Goal: Find specific page/section: Find specific page/section

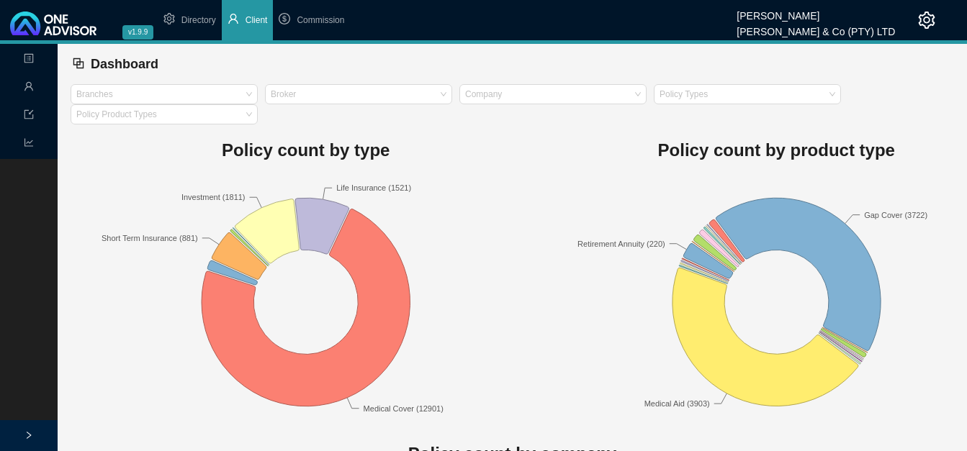
click at [256, 21] on span "Client" at bounding box center [257, 20] width 22 height 10
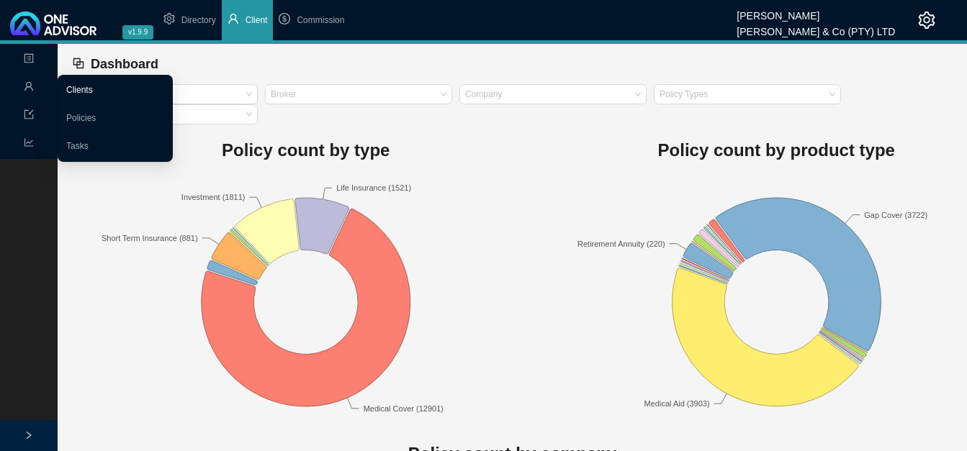
click at [91, 88] on link "Clients" at bounding box center [79, 90] width 27 height 10
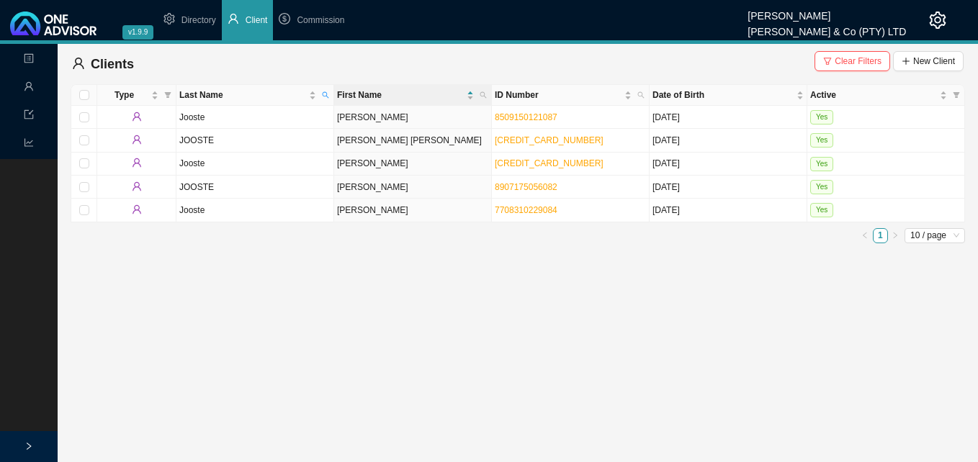
click at [849, 58] on span "Clear Filters" at bounding box center [857, 61] width 47 height 14
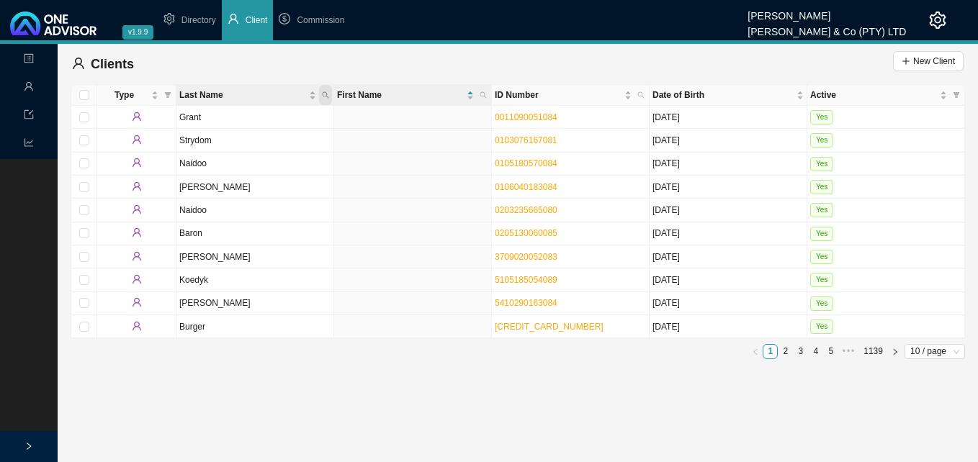
click at [324, 94] on icon "search" at bounding box center [325, 94] width 7 height 7
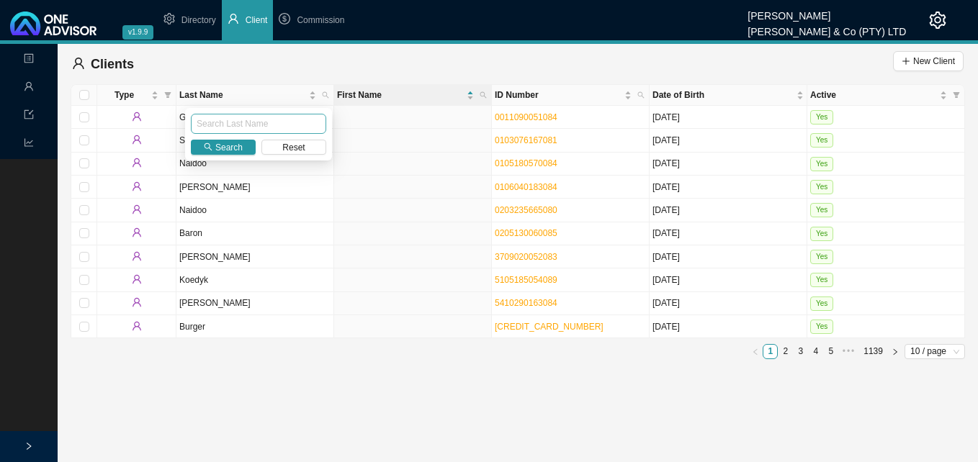
click at [290, 122] on input "text" at bounding box center [258, 124] width 135 height 20
type input "[PERSON_NAME]"
click at [215, 151] on button "Search" at bounding box center [223, 147] width 65 height 15
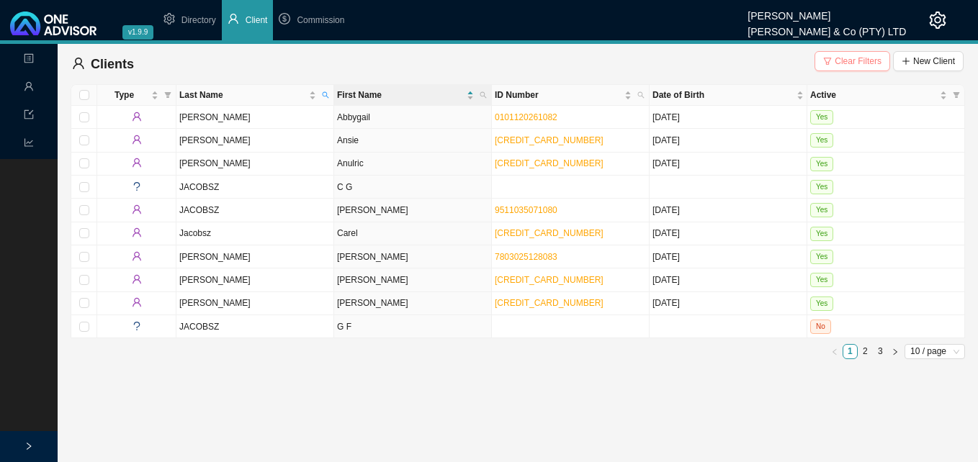
click at [845, 60] on span "Clear Filters" at bounding box center [857, 61] width 47 height 14
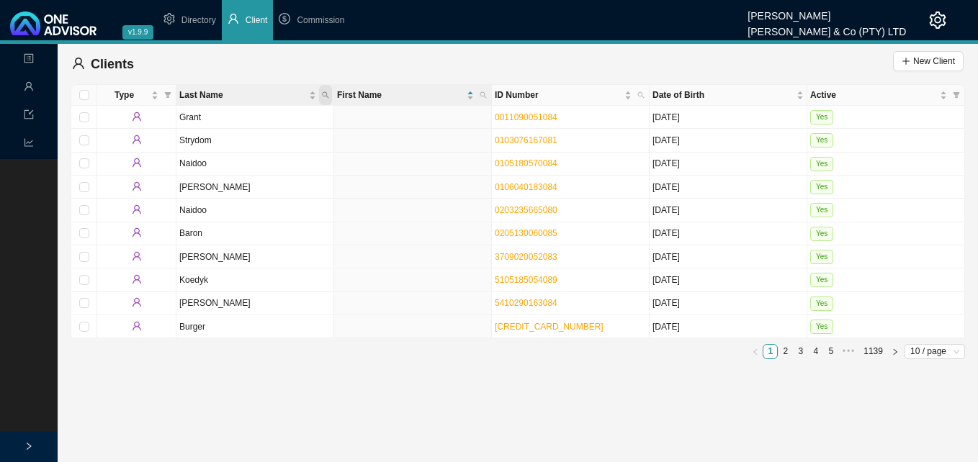
click at [323, 95] on icon "search" at bounding box center [325, 94] width 7 height 7
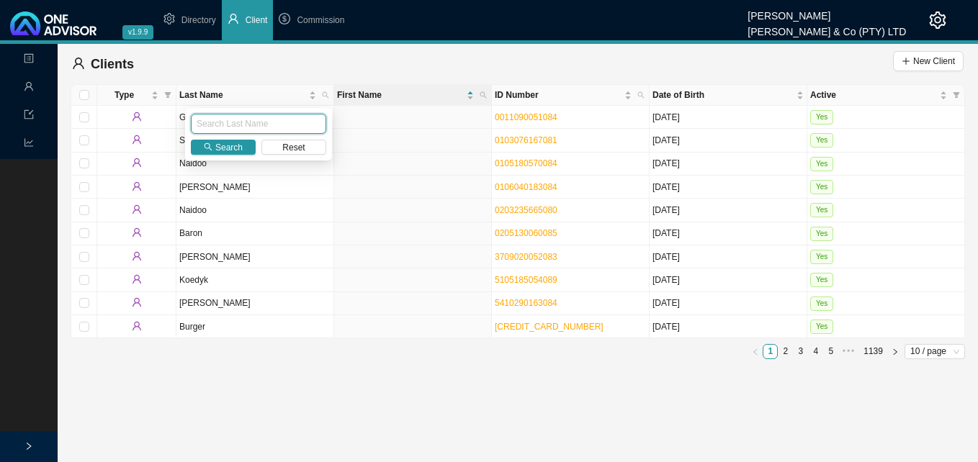
click at [292, 125] on input "text" at bounding box center [258, 124] width 135 height 20
type input "[PERSON_NAME]"
click at [211, 144] on icon "search" at bounding box center [208, 147] width 9 height 9
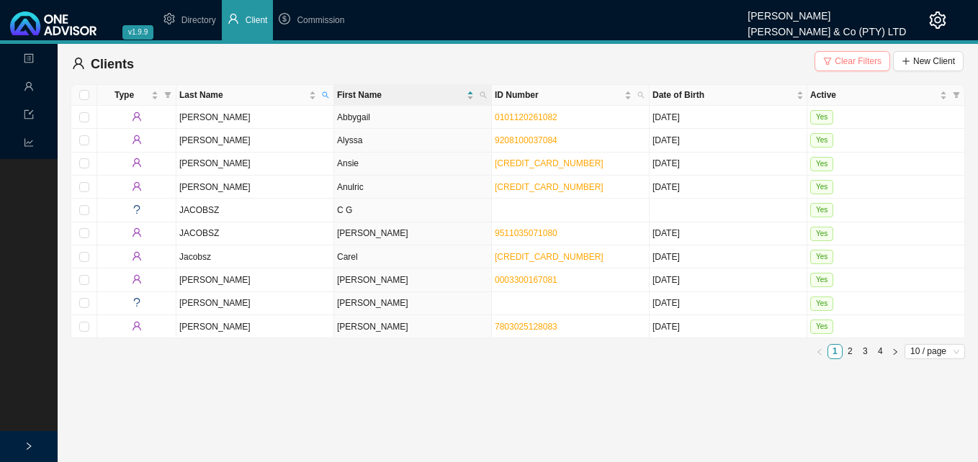
click at [846, 56] on span "Clear Filters" at bounding box center [857, 61] width 47 height 14
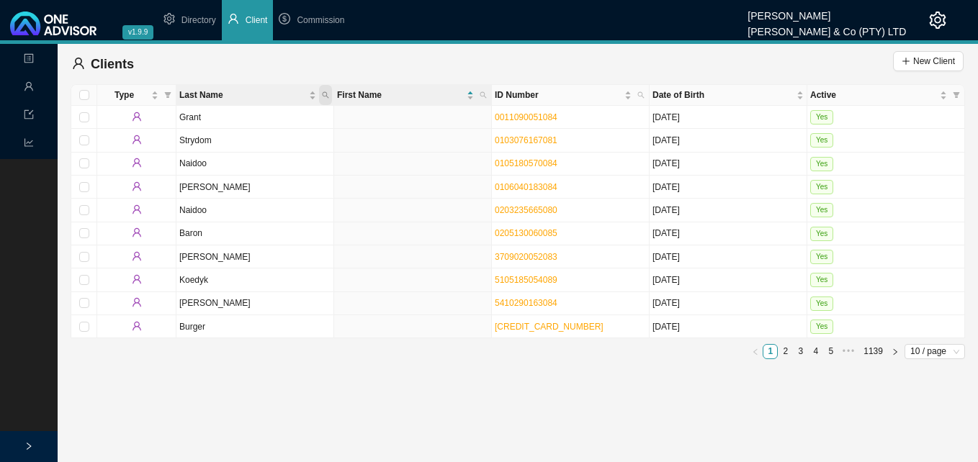
click at [324, 93] on icon "search" at bounding box center [325, 94] width 7 height 7
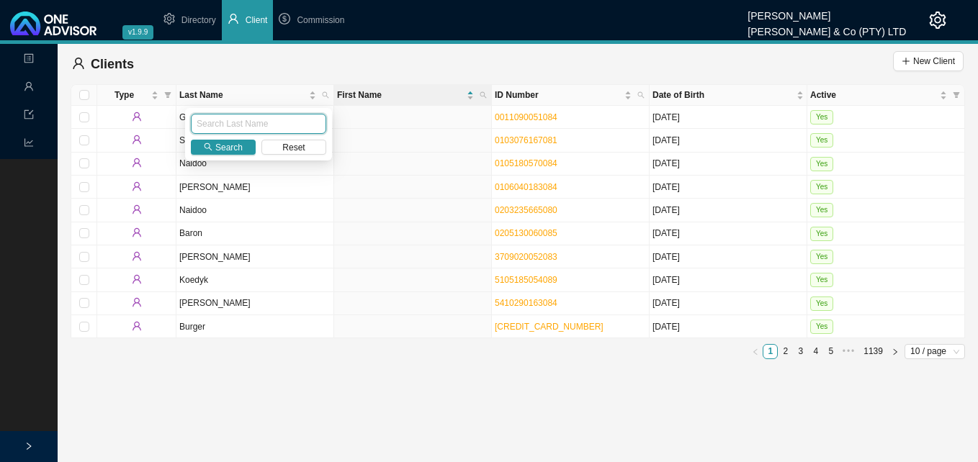
click at [279, 126] on input "text" at bounding box center [258, 124] width 135 height 20
click at [263, 138] on div "Search Reset" at bounding box center [258, 134] width 147 height 53
type input "[PERSON_NAME]"
click at [233, 145] on span "Search" at bounding box center [228, 147] width 27 height 14
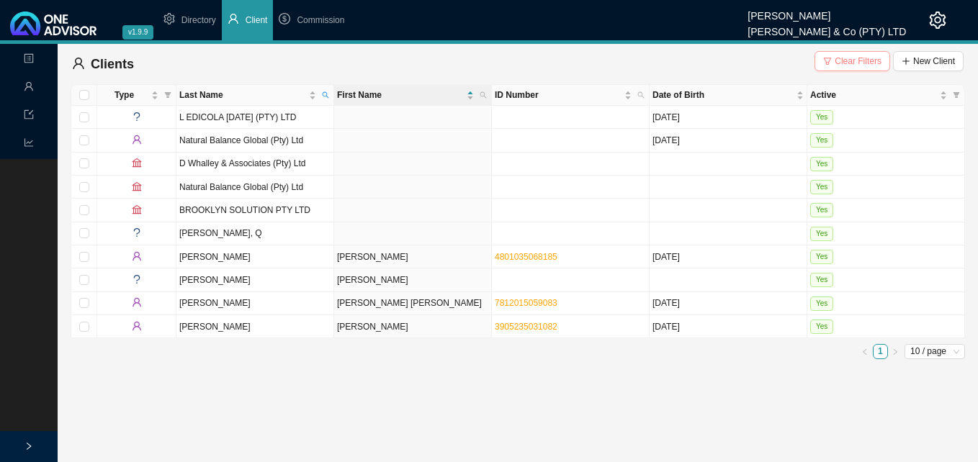
click at [842, 61] on span "Clear Filters" at bounding box center [857, 61] width 47 height 14
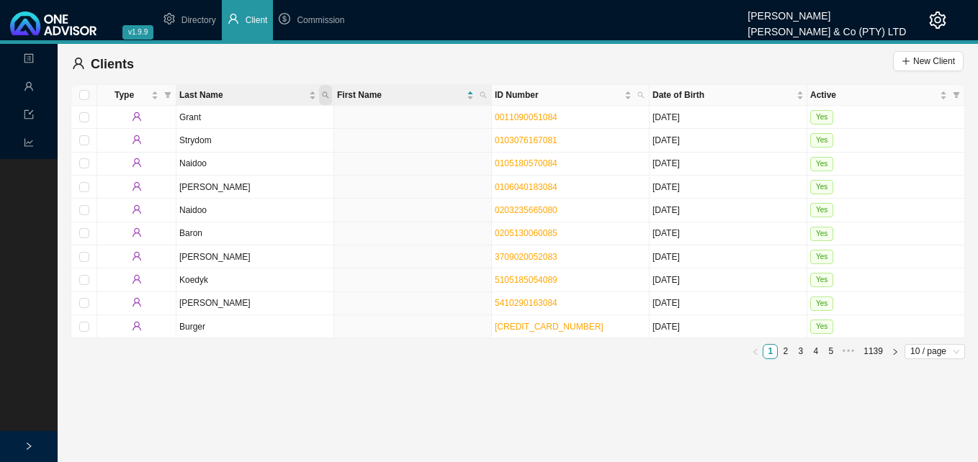
click at [330, 96] on span "Last Name" at bounding box center [325, 95] width 13 height 20
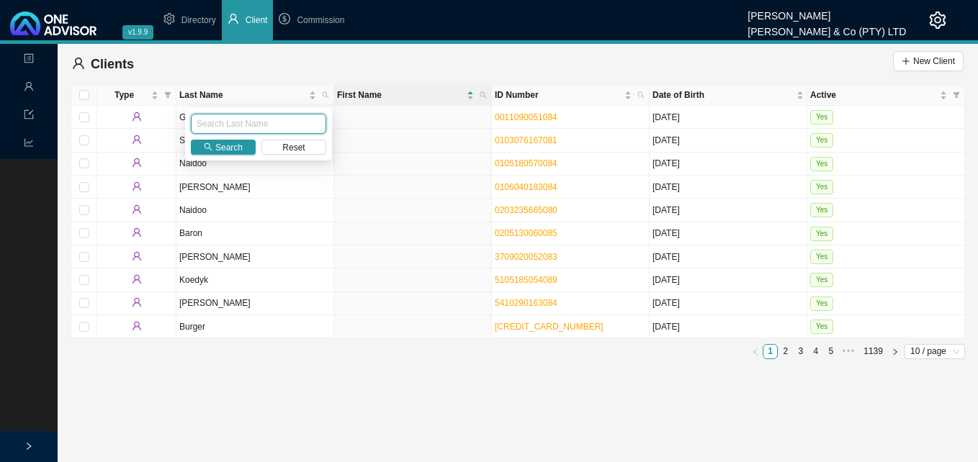
click at [292, 125] on input "text" at bounding box center [258, 124] width 135 height 20
type input "govindasamy"
click at [229, 148] on span "Search" at bounding box center [228, 147] width 27 height 14
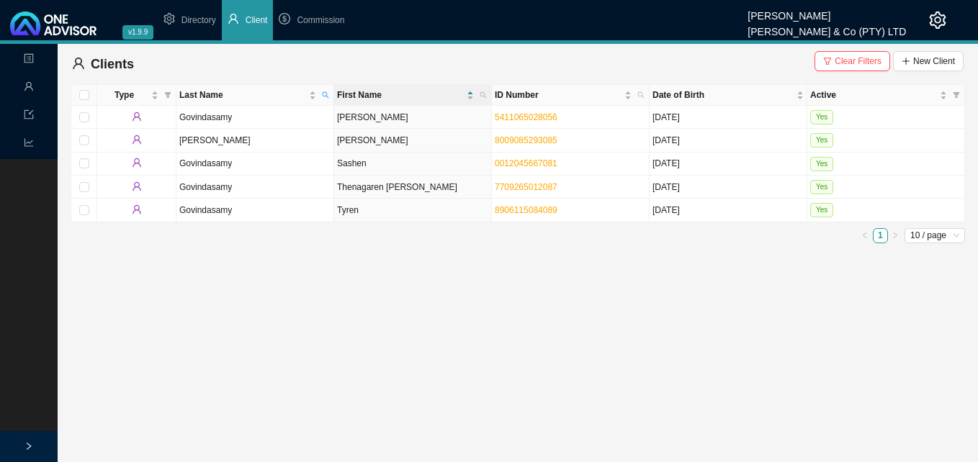
drag, startPoint x: 857, startPoint y: 55, endPoint x: 843, endPoint y: 56, distance: 13.8
click at [857, 55] on span "Clear Filters" at bounding box center [857, 61] width 47 height 14
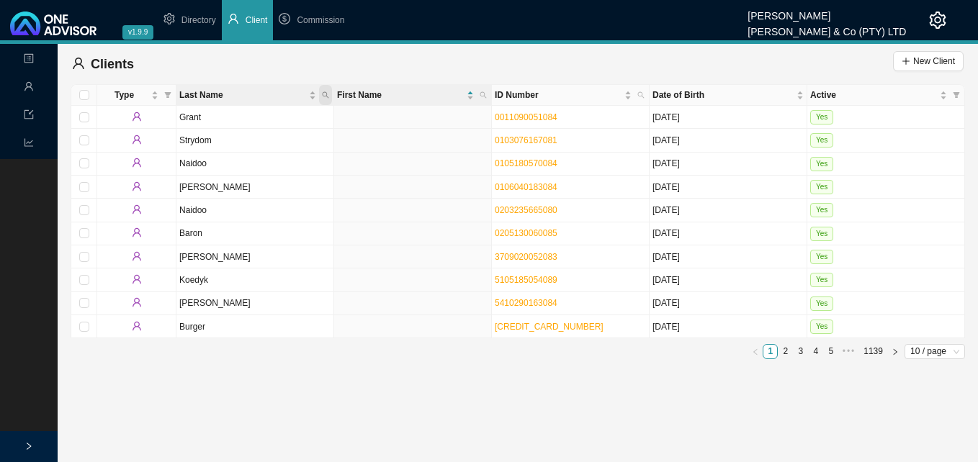
drag, startPoint x: 323, startPoint y: 90, endPoint x: 292, endPoint y: 105, distance: 34.5
click at [321, 91] on span "Last Name" at bounding box center [325, 95] width 13 height 20
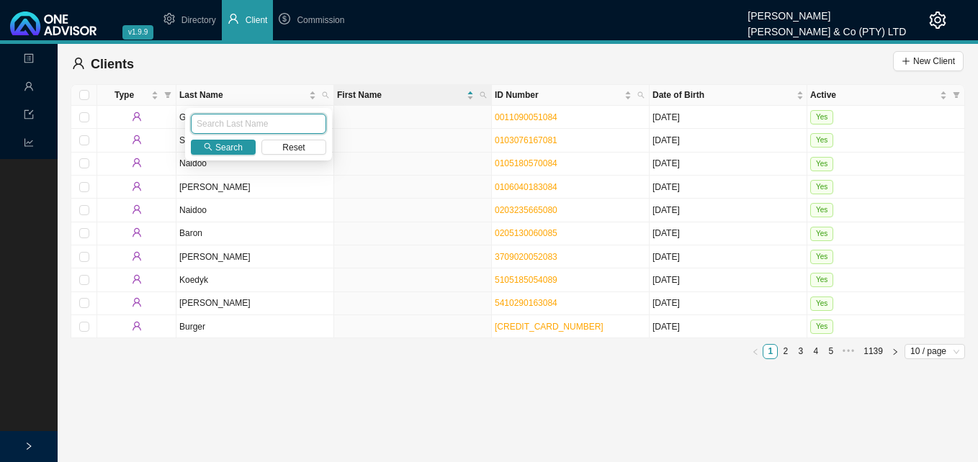
click at [273, 122] on input "text" at bounding box center [258, 124] width 135 height 20
type input "kahamire"
click at [212, 148] on icon "search" at bounding box center [208, 147] width 9 height 9
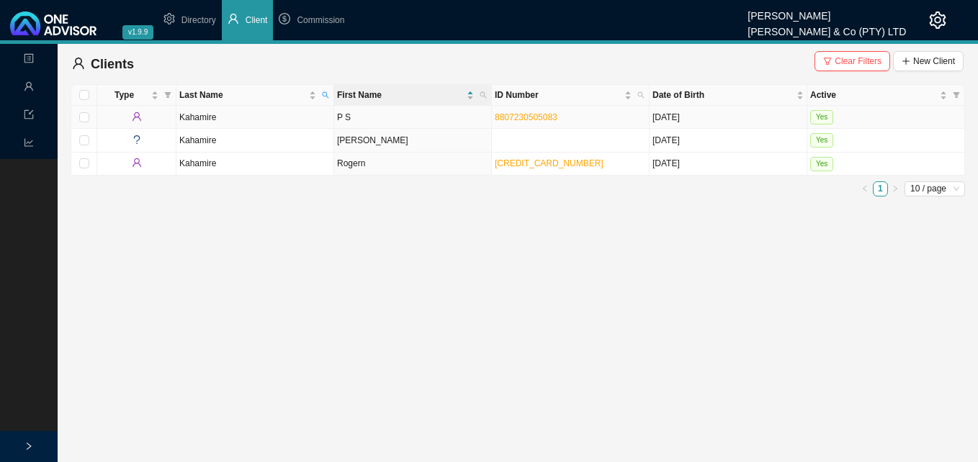
click at [430, 126] on td "P S" at bounding box center [413, 117] width 158 height 23
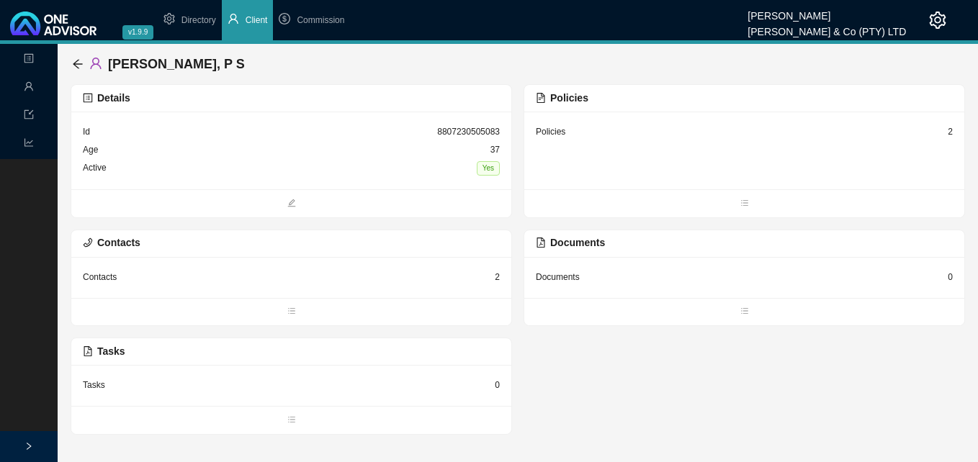
click at [948, 132] on div "2" at bounding box center [950, 132] width 5 height 14
